Goal: Task Accomplishment & Management: Manage account settings

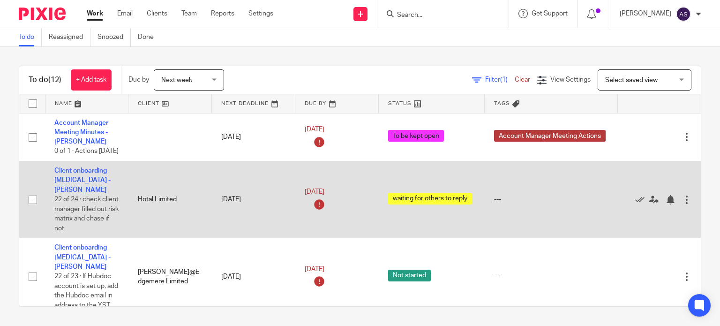
scroll to position [188, 0]
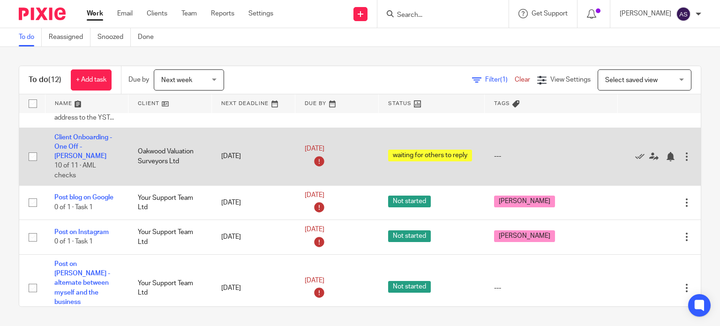
click at [94, 142] on td "Client Onboarding - One Off - Adele 10 of 11 · AML checks" at bounding box center [86, 157] width 83 height 58
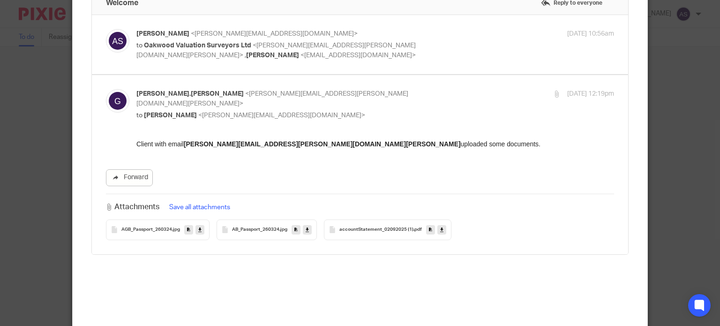
scroll to position [214, 0]
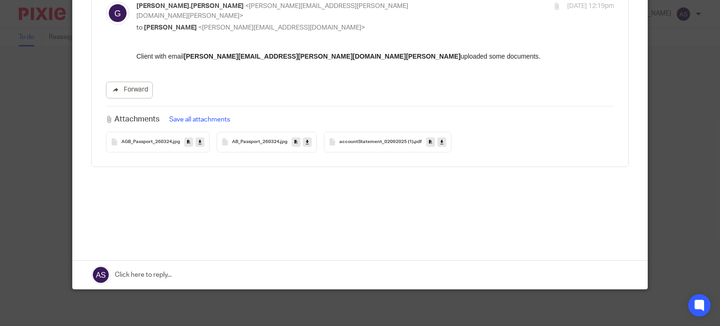
click at [198, 138] on icon at bounding box center [199, 141] width 3 height 7
click at [306, 138] on icon at bounding box center [307, 141] width 3 height 7
click at [440, 138] on icon at bounding box center [441, 141] width 3 height 7
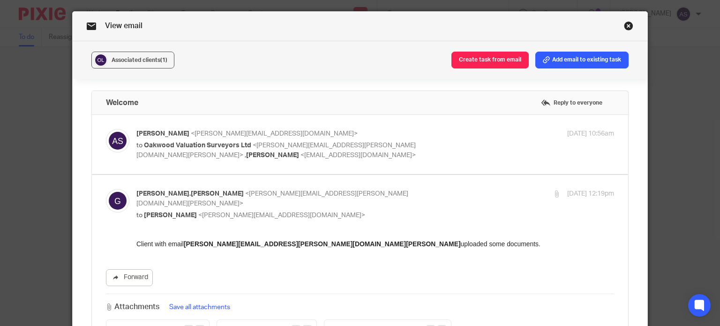
scroll to position [0, 0]
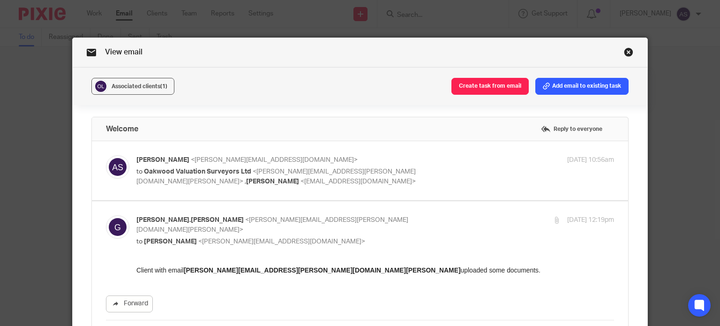
click at [626, 52] on link "Close this dialog window" at bounding box center [628, 53] width 9 height 13
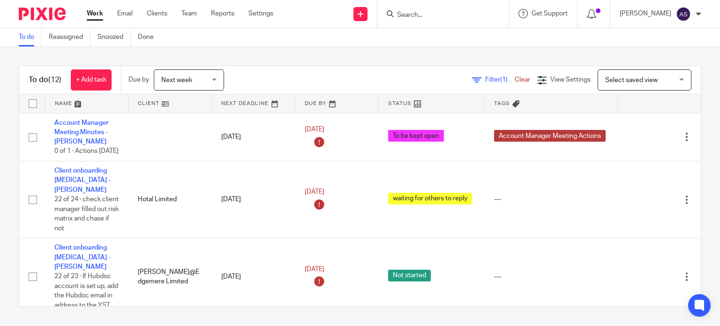
click at [454, 15] on input "Search" at bounding box center [438, 15] width 84 height 8
type input "oak"
click at [458, 34] on link at bounding box center [457, 37] width 126 height 14
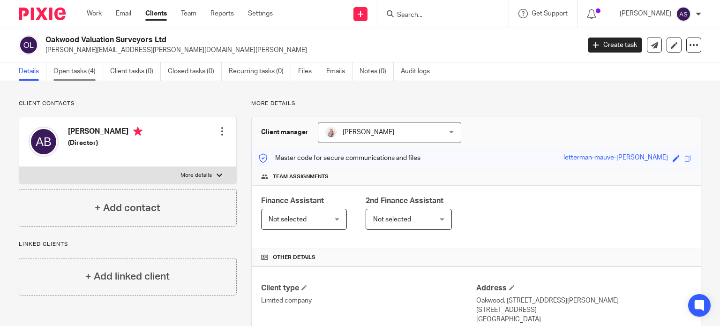
click at [64, 73] on link "Open tasks (4)" at bounding box center [78, 71] width 50 height 18
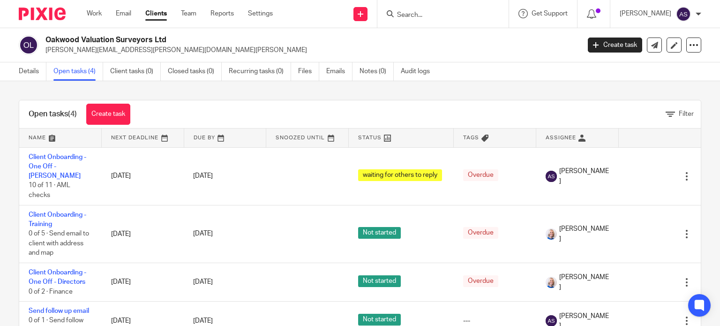
click at [326, 68] on ul "Details Open tasks (4) Client tasks (0) Closed tasks (0) Recurring tasks (0) Fi…" at bounding box center [231, 71] width 425 height 18
click at [331, 67] on link "Emails" at bounding box center [339, 71] width 26 height 18
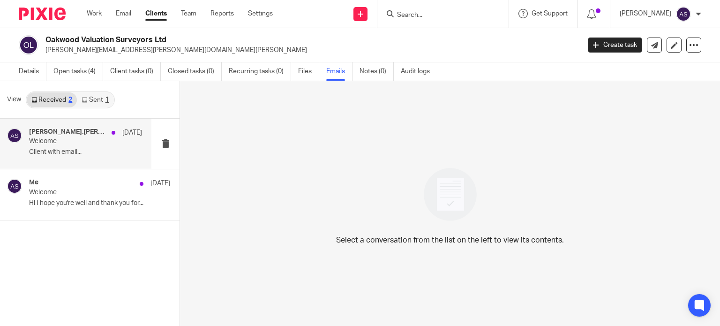
click at [71, 141] on p "Welcome" at bounding box center [74, 141] width 90 height 8
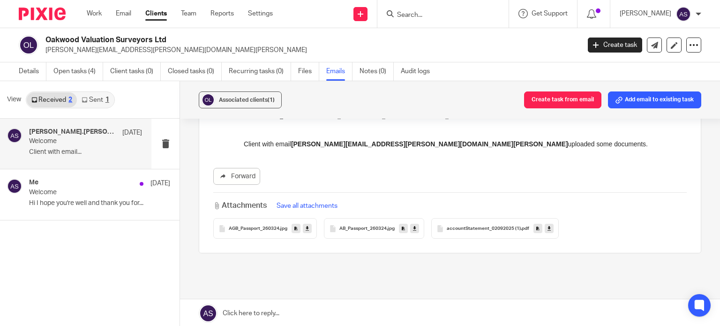
scroll to position [141, 0]
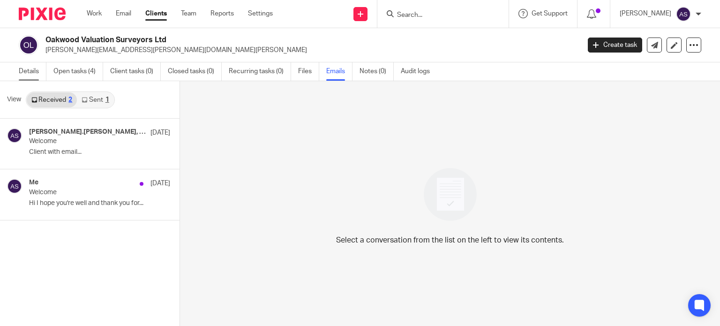
click at [27, 68] on link "Details" at bounding box center [33, 71] width 28 height 18
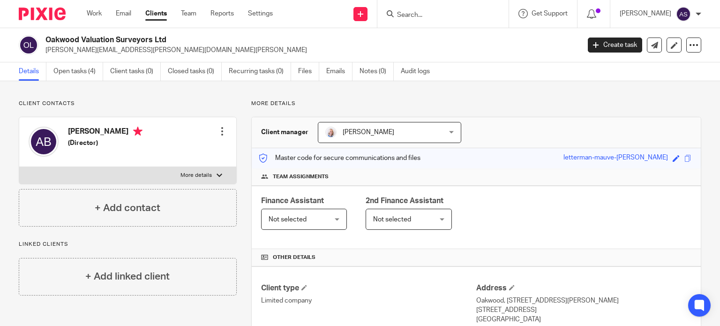
click at [218, 133] on div at bounding box center [222, 131] width 9 height 9
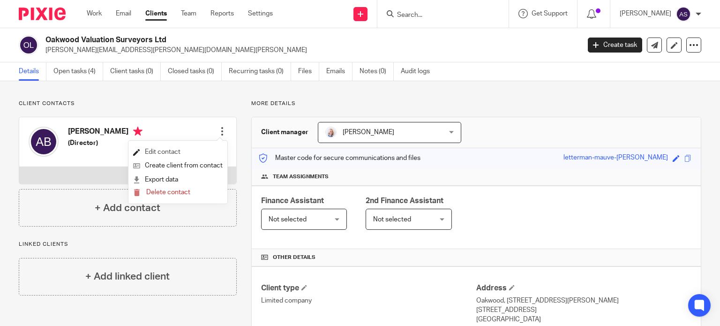
click at [163, 151] on link "Edit contact" at bounding box center [178, 152] width 90 height 14
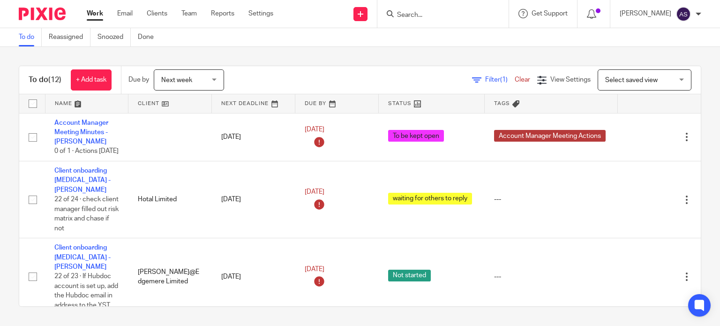
click at [431, 10] on form at bounding box center [446, 14] width 100 height 12
click at [432, 14] on input "Search" at bounding box center [438, 15] width 84 height 8
type input "oak"
click at [433, 38] on link at bounding box center [457, 37] width 126 height 14
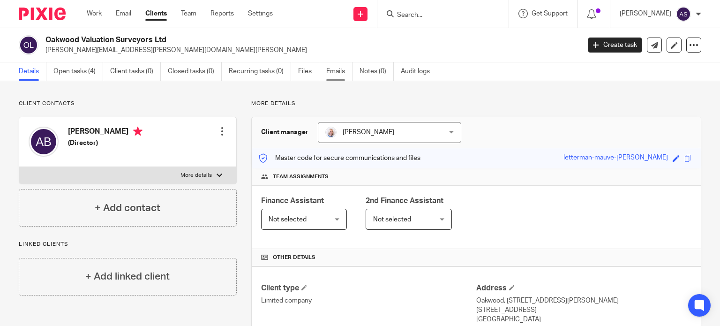
click at [332, 72] on link "Emails" at bounding box center [339, 71] width 26 height 18
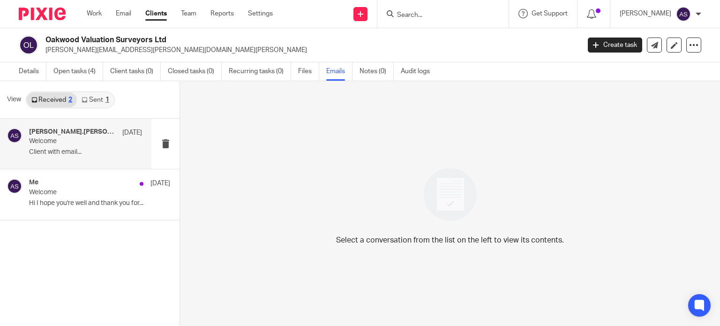
click at [98, 136] on div "graham.bowcock, Me 19 Sep" at bounding box center [85, 132] width 113 height 9
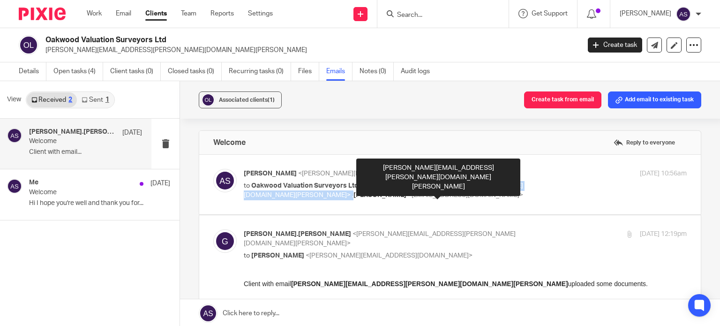
drag, startPoint x: 522, startPoint y: 185, endPoint x: 358, endPoint y: 186, distance: 163.6
click at [358, 186] on p "to Oakwood Valuation Surveyors Ltd <graham.bowcock@oakwoodpropertyservices.co.u…" at bounding box center [391, 190] width 295 height 19
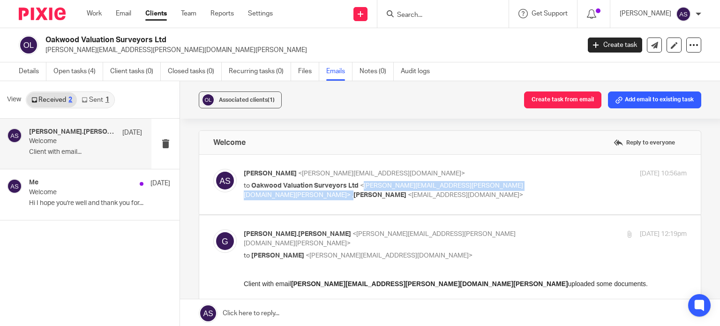
copy span "graham.bowcock@oakwoodpropertyservices.co.uk> ,"
click at [27, 73] on link "Details" at bounding box center [33, 71] width 28 height 18
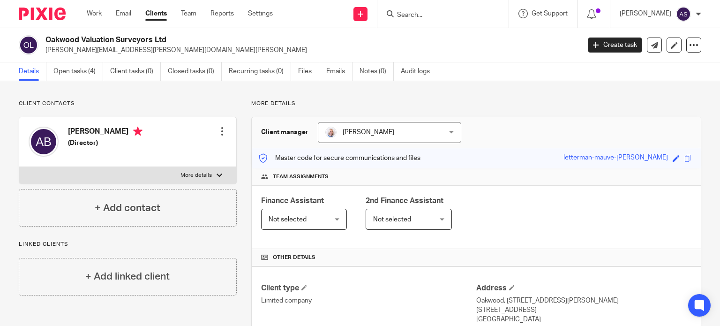
click at [218, 134] on div at bounding box center [222, 131] width 9 height 9
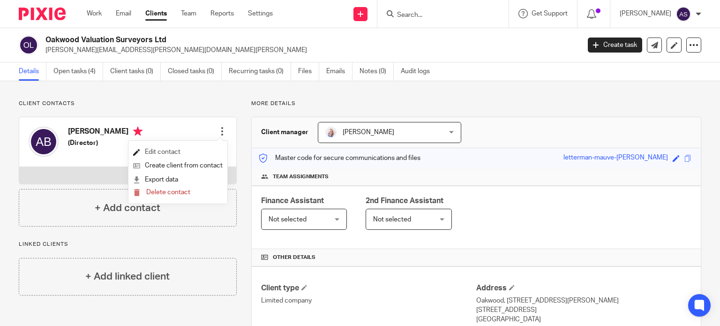
click at [166, 150] on link "Edit contact" at bounding box center [178, 152] width 90 height 14
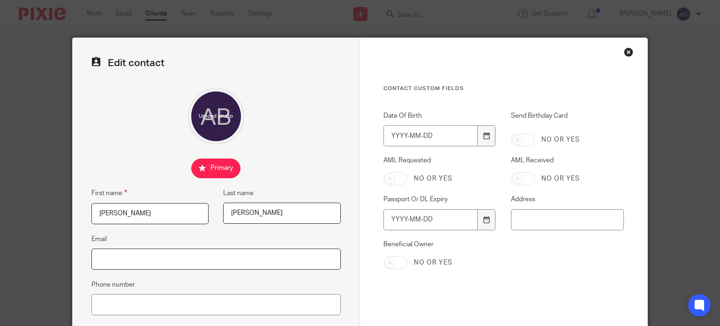
click at [185, 256] on input "Email" at bounding box center [215, 258] width 249 height 21
paste input "[PERSON_NAME][EMAIL_ADDRESS][PERSON_NAME][DOMAIN_NAME][PERSON_NAME]> ,"
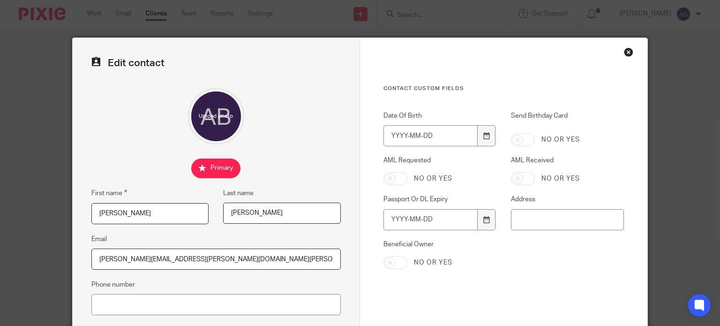
type input "[PERSON_NAME][EMAIL_ADDRESS][PERSON_NAME][DOMAIN_NAME][PERSON_NAME]"
click at [564, 225] on input "Address" at bounding box center [567, 219] width 113 height 21
click at [538, 217] on input "Address" at bounding box center [567, 219] width 113 height 21
paste input "10 HARTLEY ROAD"
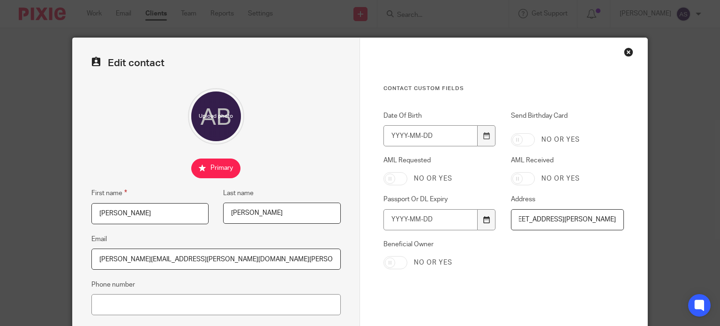
drag, startPoint x: 613, startPoint y: 217, endPoint x: 477, endPoint y: 221, distance: 136.0
click at [477, 221] on div "Date Of Birth Send Birthday Card No or yes AML Requested No or yes AML Received…" at bounding box center [497, 194] width 256 height 167
type input "10 Hartley Road, Altrincham WA14 4AZ"
click at [386, 137] on input "Date Of Birth" at bounding box center [430, 135] width 94 height 21
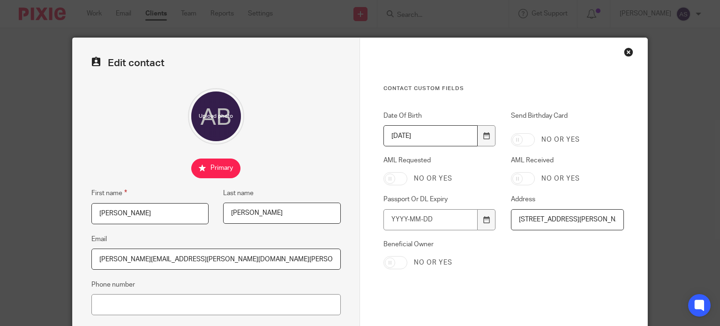
type input "1966-02-02"
click at [388, 175] on input "AML Requested" at bounding box center [395, 178] width 24 height 13
checkbox input "true"
click at [525, 178] on input "AML Received" at bounding box center [523, 178] width 24 height 13
checkbox input "true"
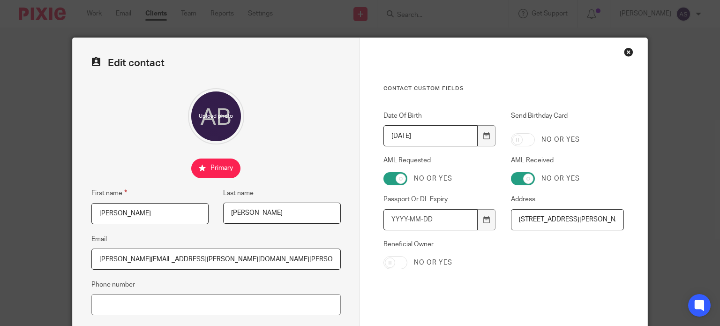
click at [389, 218] on input "Passport Or DL Expiry" at bounding box center [430, 219] width 94 height 21
click at [392, 264] on input "Beneficial Owner" at bounding box center [395, 262] width 24 height 13
checkbox input "true"
click at [386, 219] on input "Passport Or DL Expiry" at bounding box center [430, 219] width 94 height 21
type input "[DATE]"
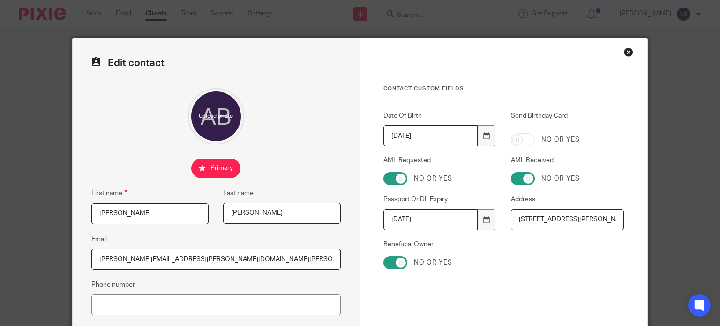
click at [513, 256] on div "Date Of Birth 1966-02-02 Send Birthday Card No or yes AML Requested No or yes A…" at bounding box center [497, 194] width 256 height 167
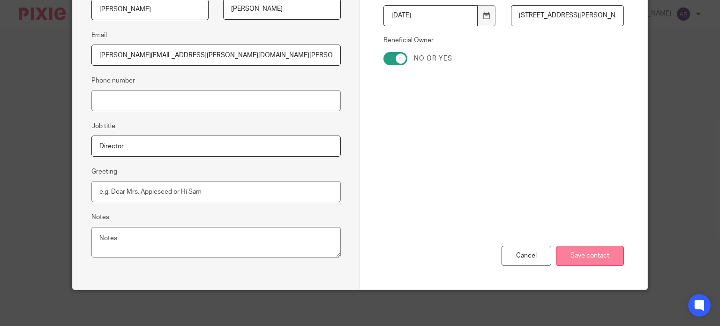
click at [594, 252] on input "Save contact" at bounding box center [590, 256] width 68 height 20
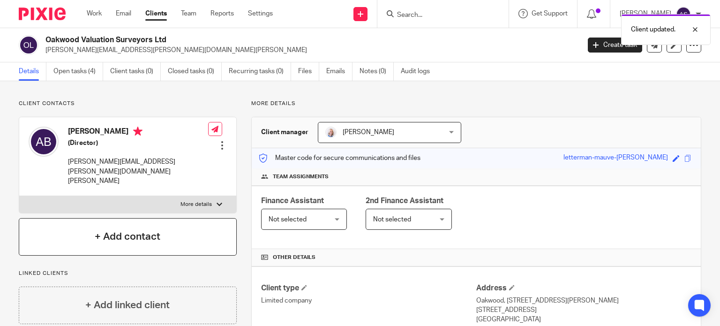
click at [131, 229] on h4 "+ Add contact" at bounding box center [128, 236] width 66 height 15
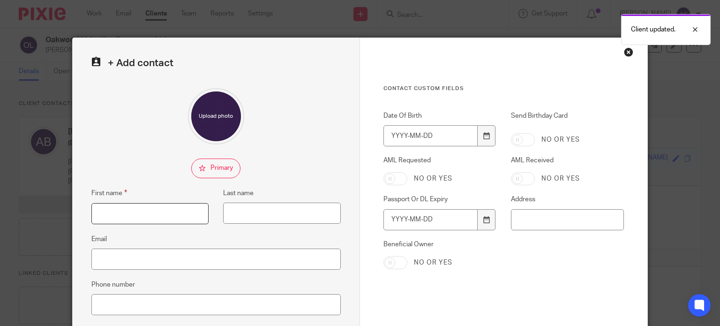
click at [141, 214] on input "First name" at bounding box center [150, 213] width 118 height 21
type input "a"
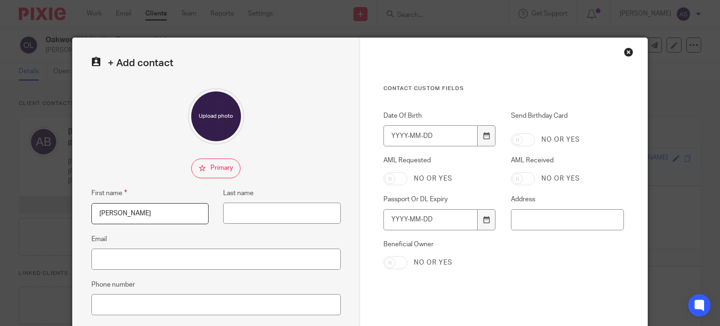
type input "Angela"
type input "Bowcock"
click at [572, 219] on input "Address" at bounding box center [567, 219] width 113 height 21
paste input "10 Hartley Road, Altrincham WA14 4AZ"
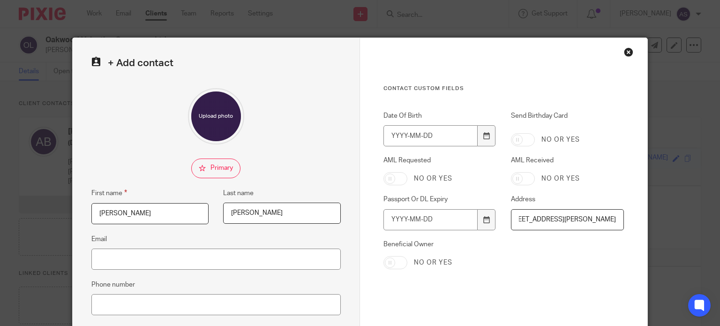
type input "10 Hartley Road, Altrincham WA14 4AZ"
click at [383, 260] on input "Beneficial Owner" at bounding box center [395, 262] width 24 height 13
checkbox input "true"
drag, startPoint x: 520, startPoint y: 180, endPoint x: 499, endPoint y: 180, distance: 21.6
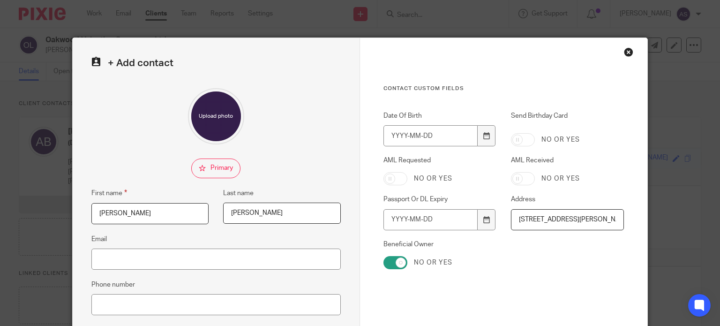
click at [520, 180] on input "AML Received" at bounding box center [523, 178] width 24 height 13
checkbox input "true"
click at [399, 174] on input "AML Requested" at bounding box center [395, 178] width 24 height 13
checkbox input "true"
click at [391, 225] on input "Passport Or DL Expiry" at bounding box center [430, 219] width 94 height 21
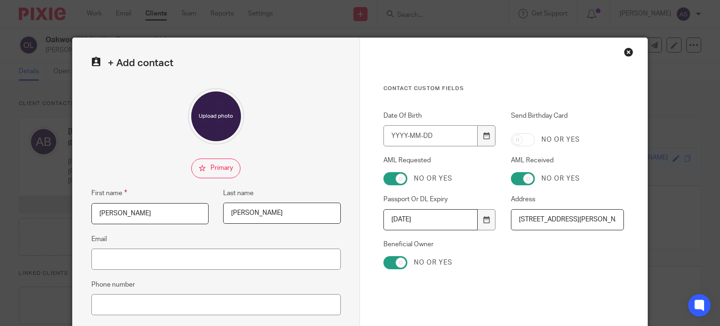
type input "2033-04-16"
click at [392, 135] on input "Date Of Birth" at bounding box center [430, 135] width 94 height 21
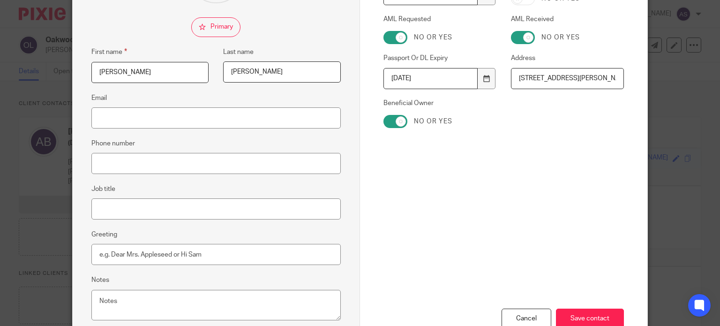
scroll to position [188, 0]
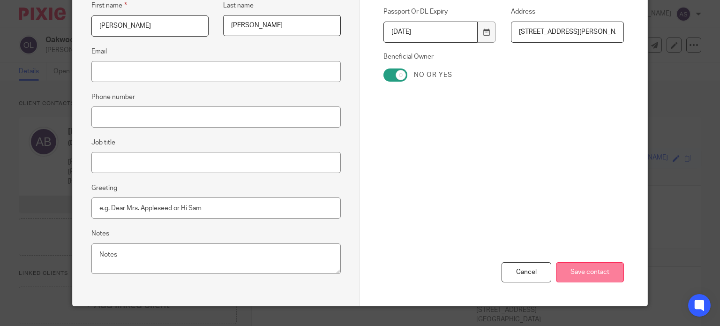
type input "1973-10-11"
click at [590, 262] on input "Save contact" at bounding box center [590, 272] width 68 height 20
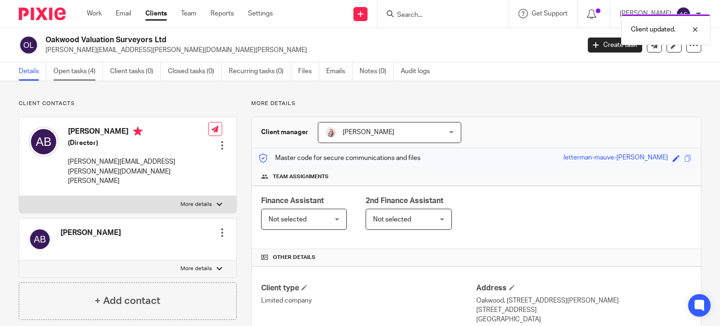
click at [79, 72] on link "Open tasks (4)" at bounding box center [78, 71] width 50 height 18
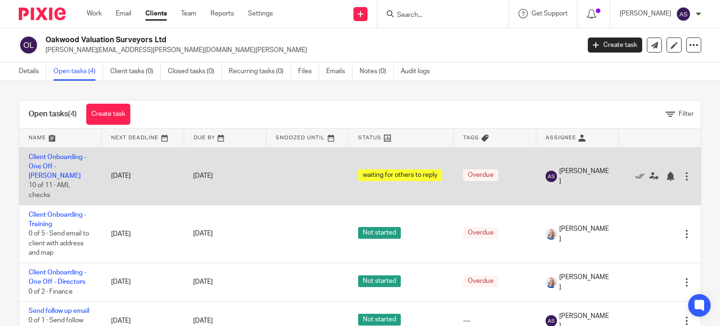
scroll to position [31, 0]
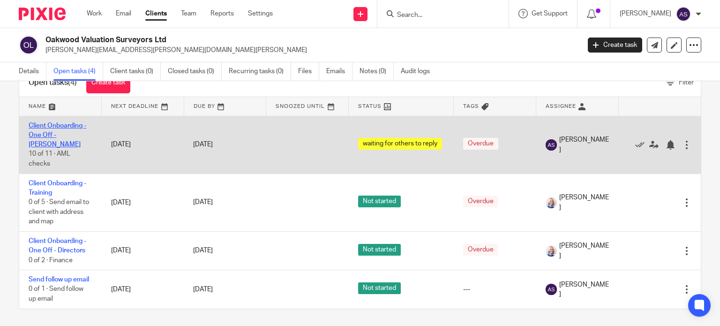
click at [56, 125] on link "Client Onboarding - One Off - [PERSON_NAME]" at bounding box center [58, 135] width 58 height 26
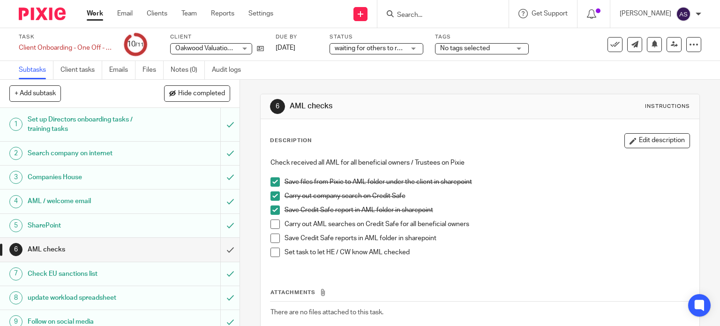
click at [271, 221] on span at bounding box center [275, 223] width 9 height 9
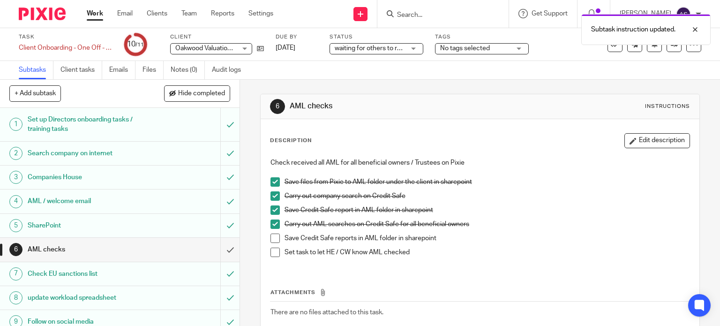
click at [272, 232] on li "Carry out AML searches on Credit Safe for all beneficial owners" at bounding box center [481, 226] width 420 height 14
click at [275, 251] on span at bounding box center [275, 252] width 9 height 9
click at [274, 236] on span at bounding box center [275, 237] width 9 height 9
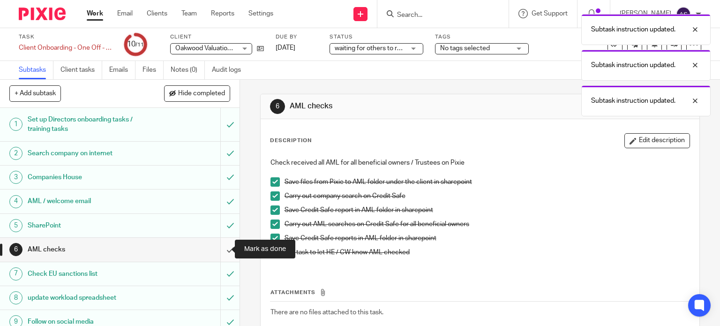
click at [223, 251] on input "submit" at bounding box center [120, 249] width 240 height 23
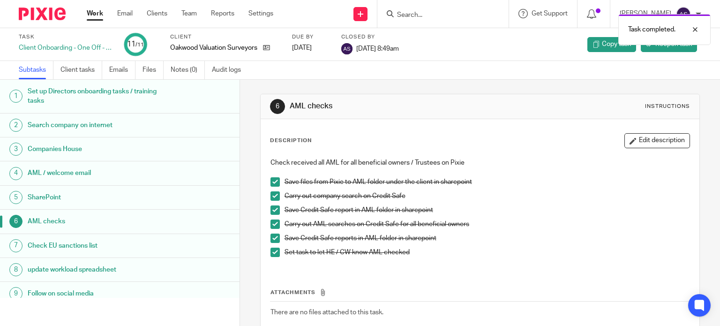
click at [92, 15] on link "Work" at bounding box center [95, 13] width 16 height 9
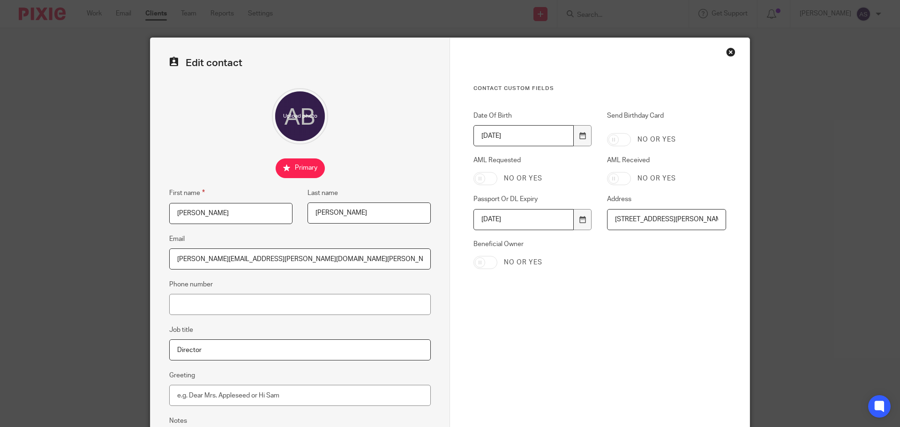
click at [491, 177] on input "AML Requested" at bounding box center [486, 178] width 24 height 13
checkbox input "true"
click at [618, 180] on input "AML Received" at bounding box center [619, 178] width 24 height 13
checkbox input "true"
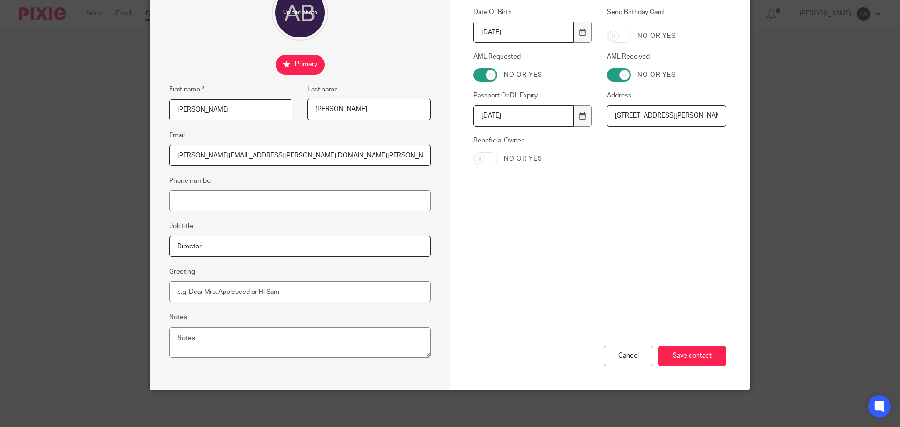
scroll to position [104, 0]
click at [483, 158] on input "Beneficial Owner" at bounding box center [486, 158] width 24 height 13
checkbox input "true"
click at [681, 357] on input "Save contact" at bounding box center [692, 356] width 68 height 20
click at [692, 355] on input "Save contact" at bounding box center [692, 356] width 68 height 20
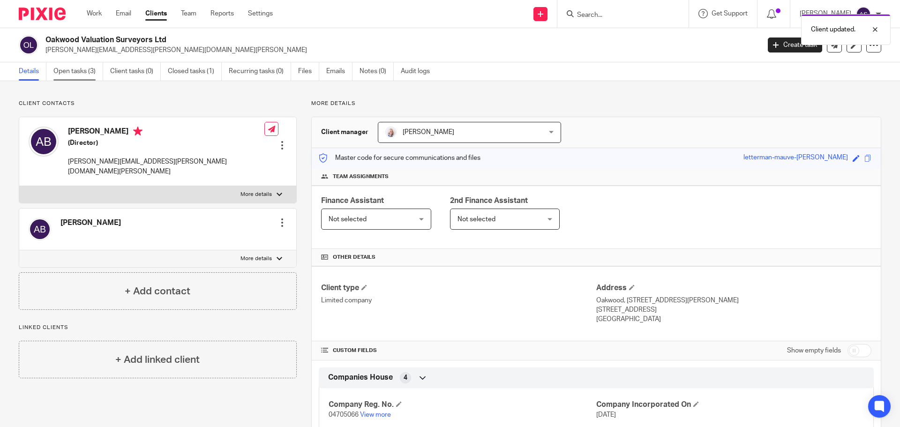
click at [80, 75] on link "Open tasks (3)" at bounding box center [78, 71] width 50 height 18
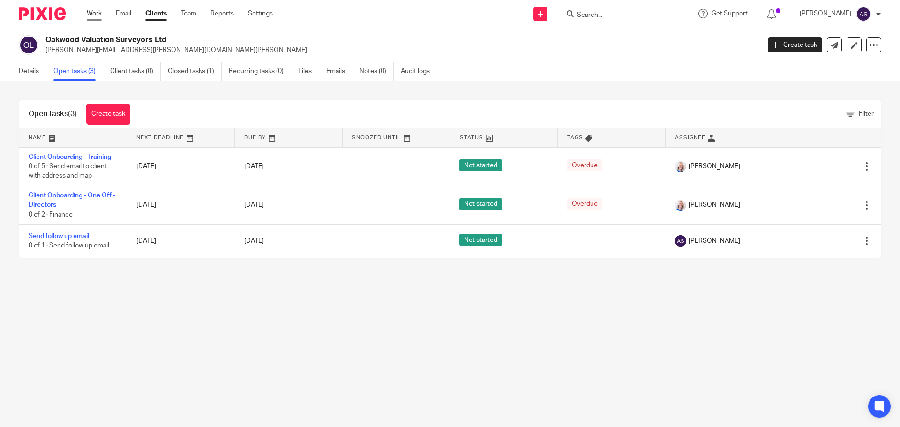
click at [88, 15] on link "Work" at bounding box center [94, 13] width 15 height 9
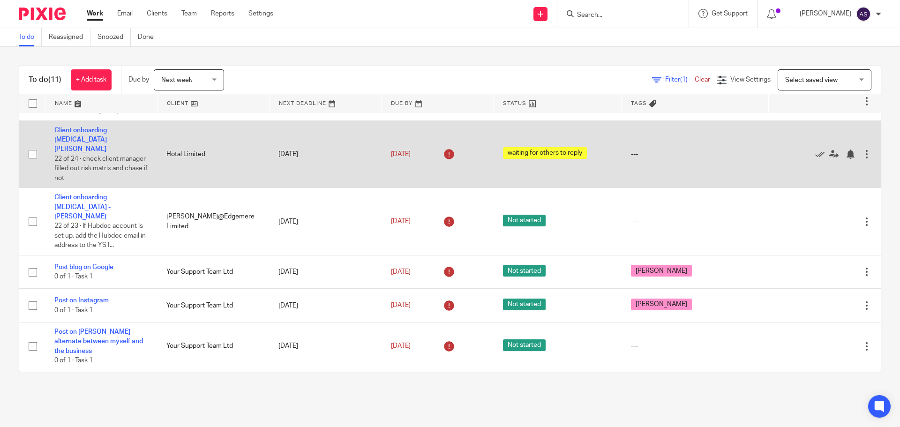
scroll to position [47, 0]
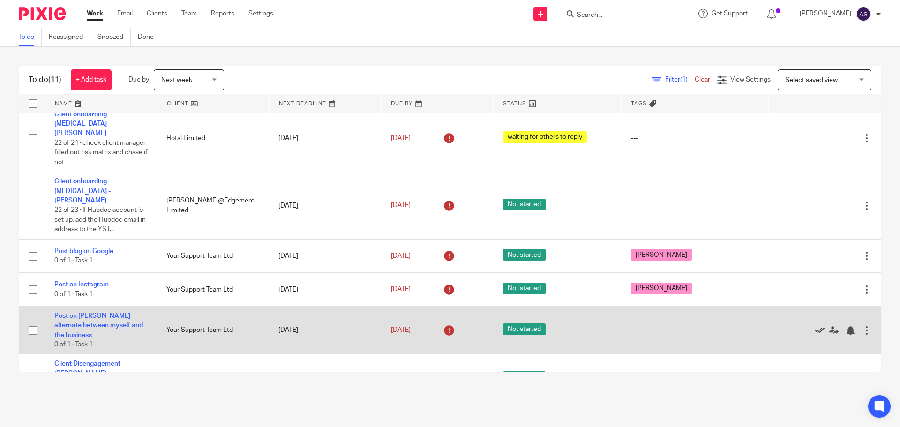
click at [815, 326] on icon at bounding box center [819, 330] width 9 height 9
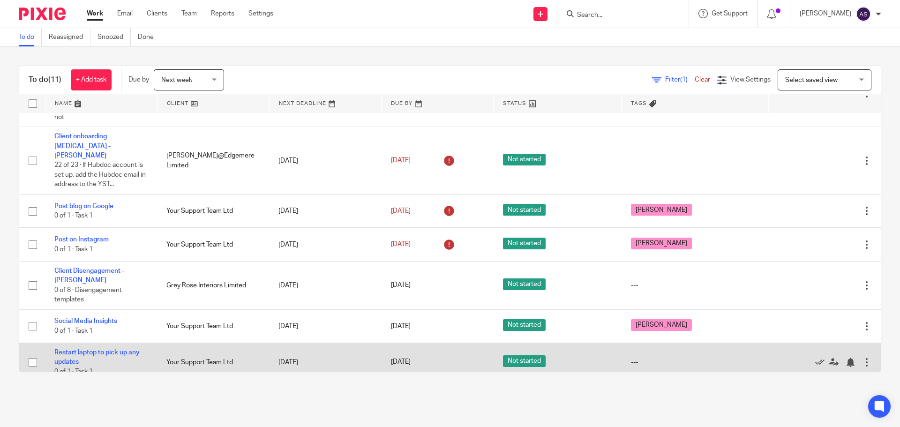
scroll to position [80, 0]
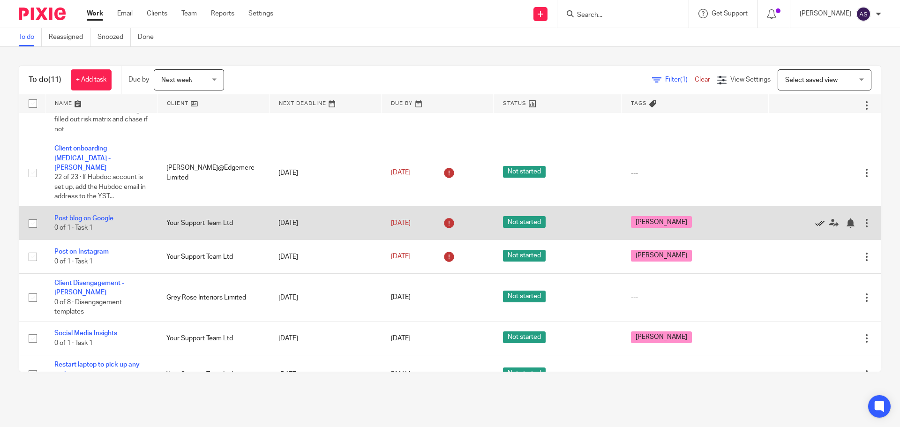
click at [815, 218] on icon at bounding box center [819, 222] width 9 height 9
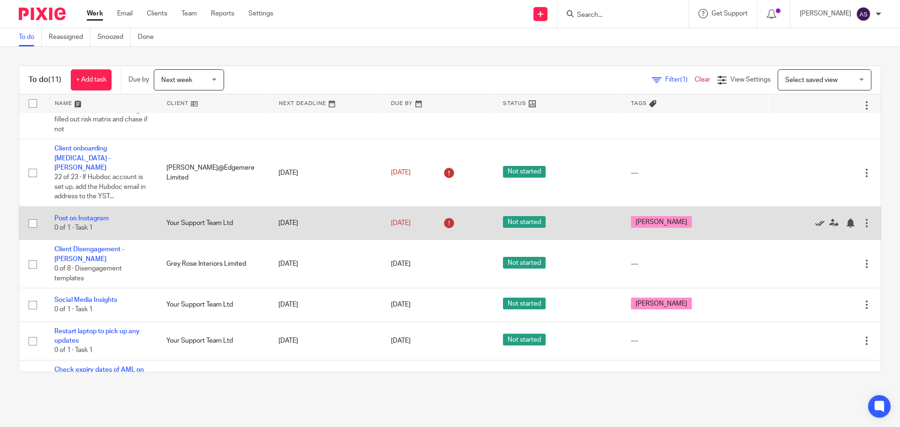
click at [815, 218] on icon at bounding box center [819, 222] width 9 height 9
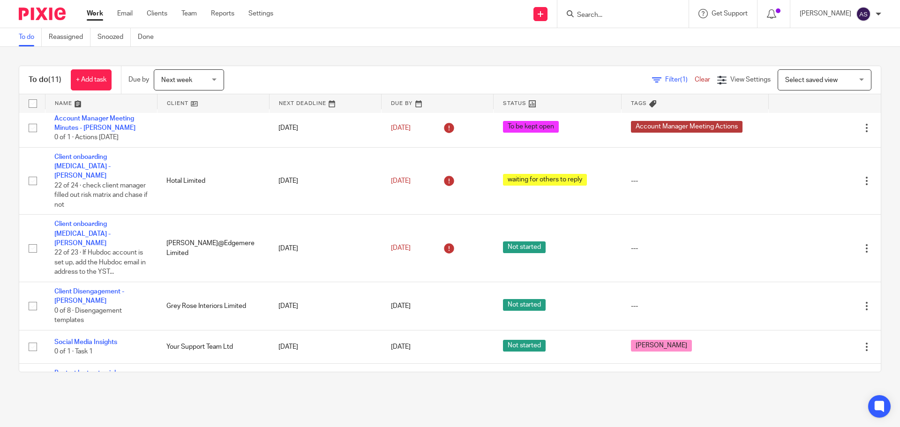
scroll to position [0, 0]
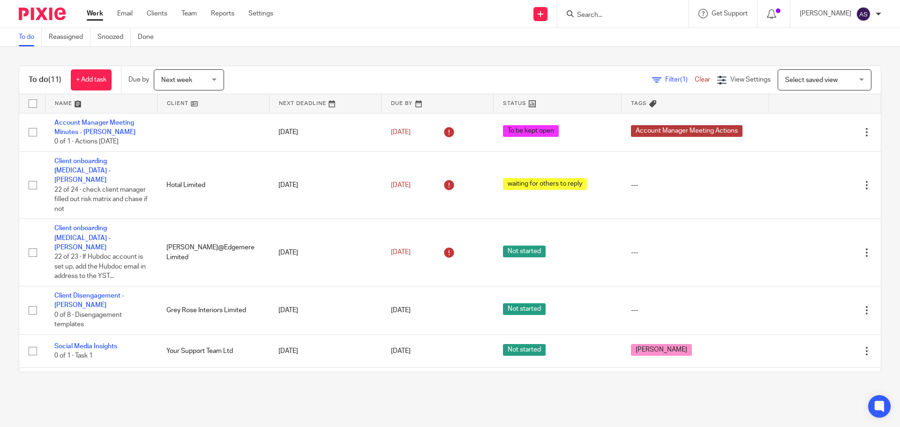
drag, startPoint x: 615, startPoint y: 26, endPoint x: 614, endPoint y: 16, distance: 9.4
click at [615, 26] on div at bounding box center [622, 14] width 131 height 28
click at [605, 16] on input "Search" at bounding box center [618, 15] width 84 height 8
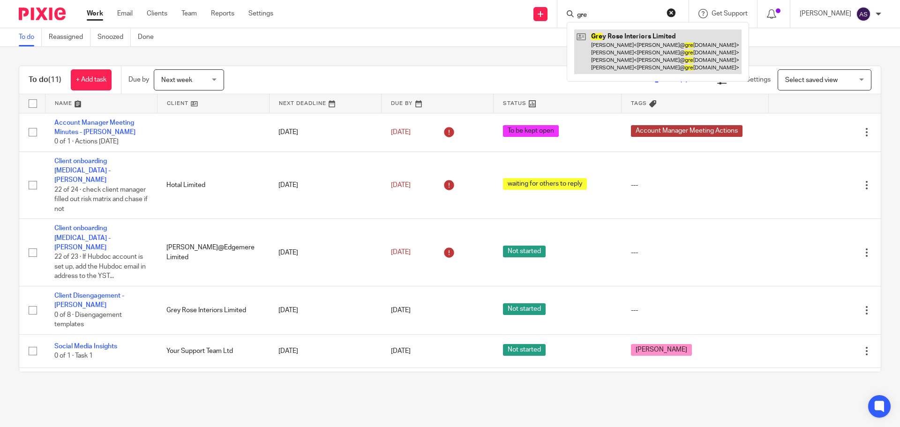
type input "gre"
click at [645, 49] on link at bounding box center [657, 52] width 167 height 45
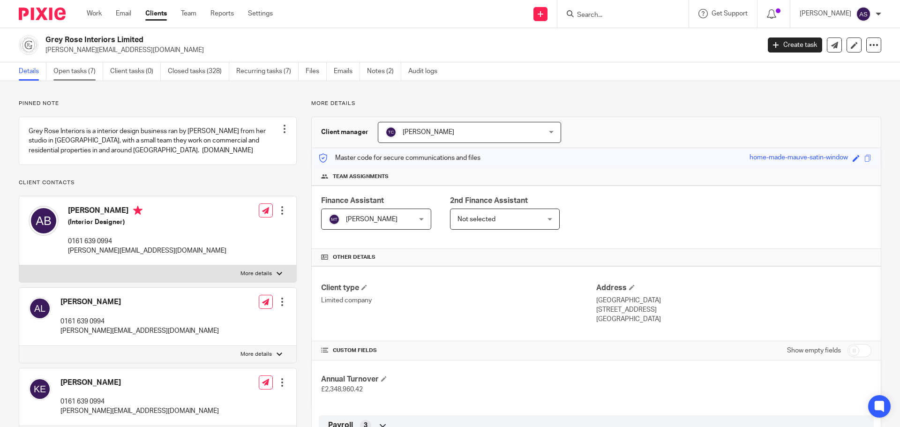
click at [78, 71] on link "Open tasks (7)" at bounding box center [78, 71] width 50 height 18
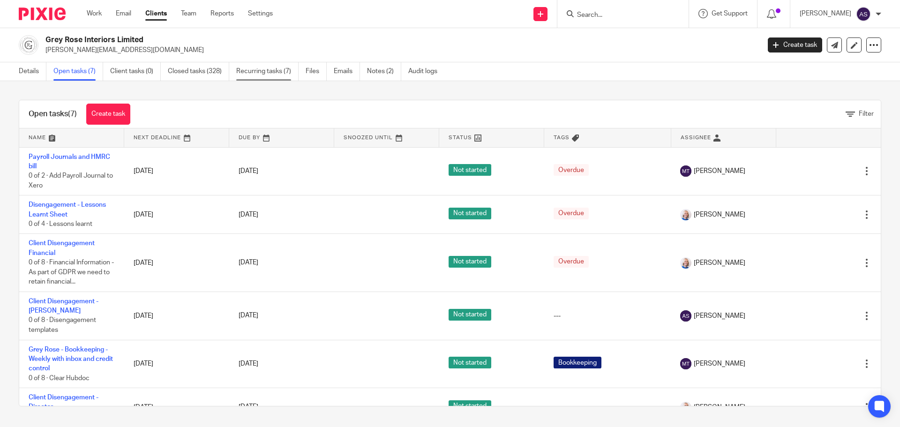
click at [256, 69] on link "Recurring tasks (7)" at bounding box center [267, 71] width 62 height 18
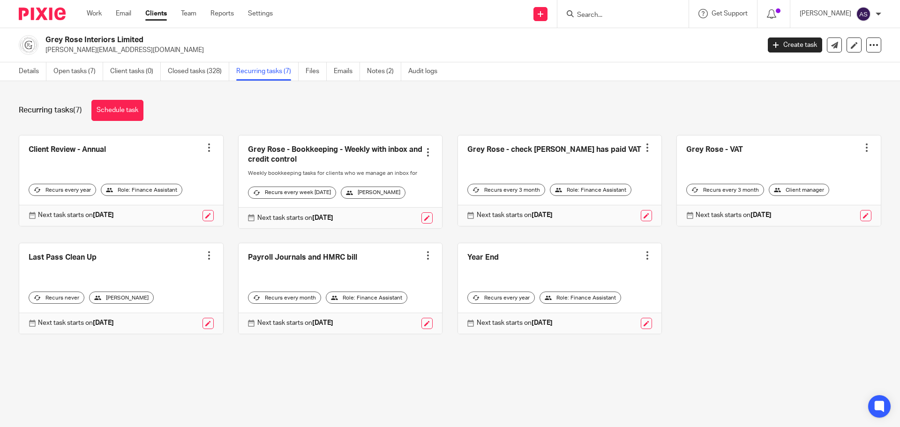
click at [204, 146] on div at bounding box center [208, 147] width 9 height 9
click at [175, 204] on span "Cancel schedule" at bounding box center [170, 207] width 49 height 7
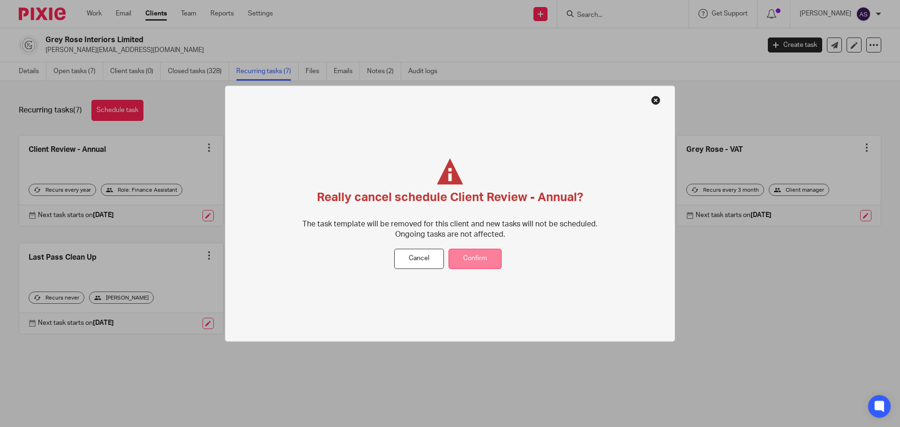
click at [475, 256] on button "Confirm" at bounding box center [475, 259] width 53 height 20
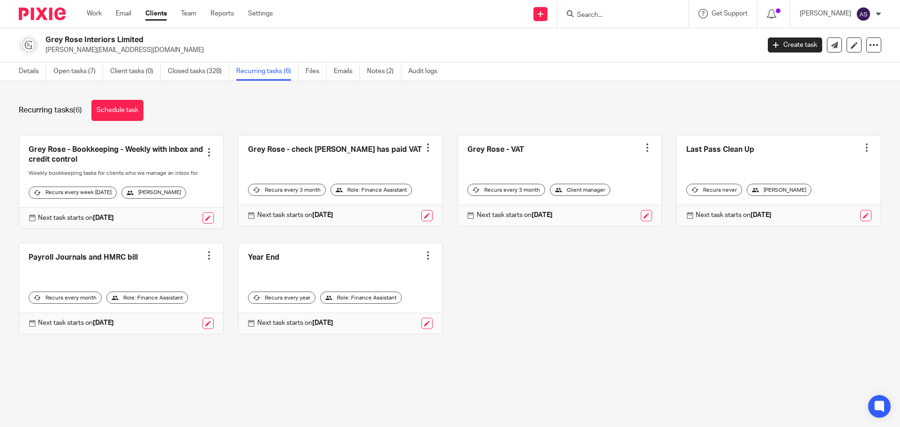
click at [862, 147] on div at bounding box center [866, 147] width 9 height 9
click at [801, 204] on span "Cancel schedule" at bounding box center [818, 207] width 49 height 7
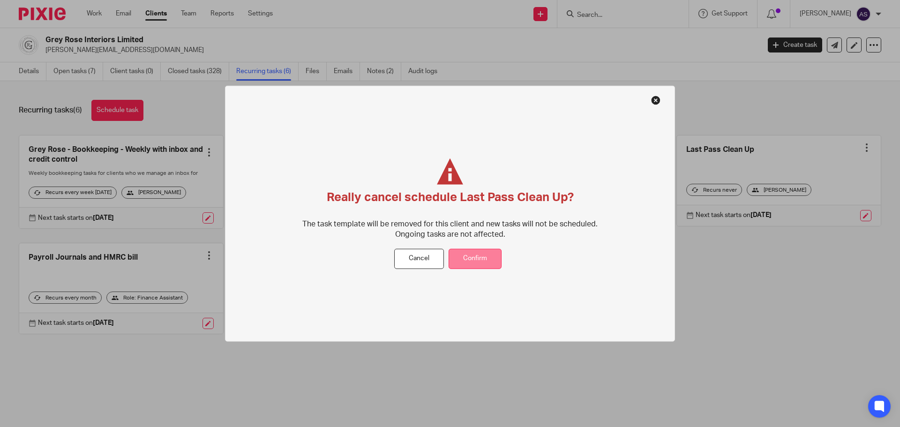
click at [470, 256] on button "Confirm" at bounding box center [475, 259] width 53 height 20
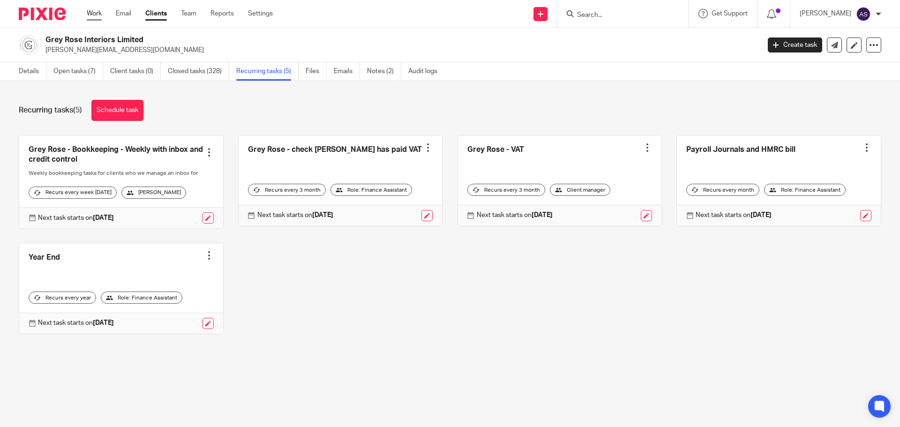
click at [94, 12] on link "Work" at bounding box center [94, 13] width 15 height 9
